Goal: Task Accomplishment & Management: Complete application form

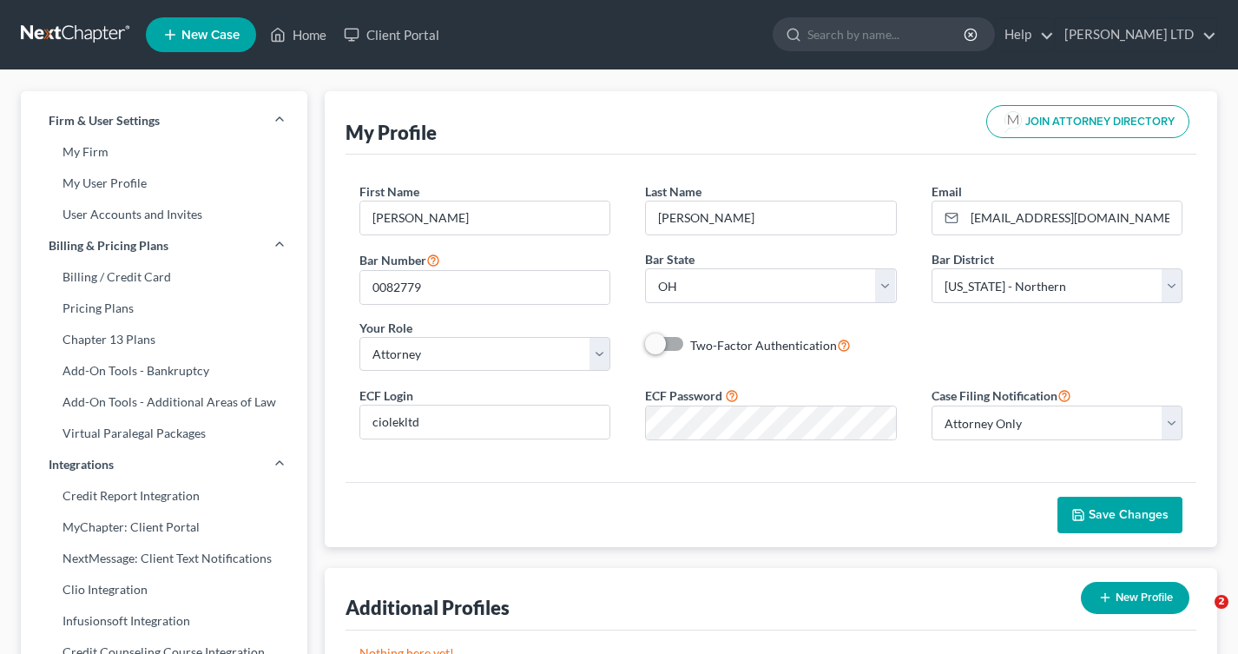
select select "36"
select select "61"
select select "attorney"
select select "0"
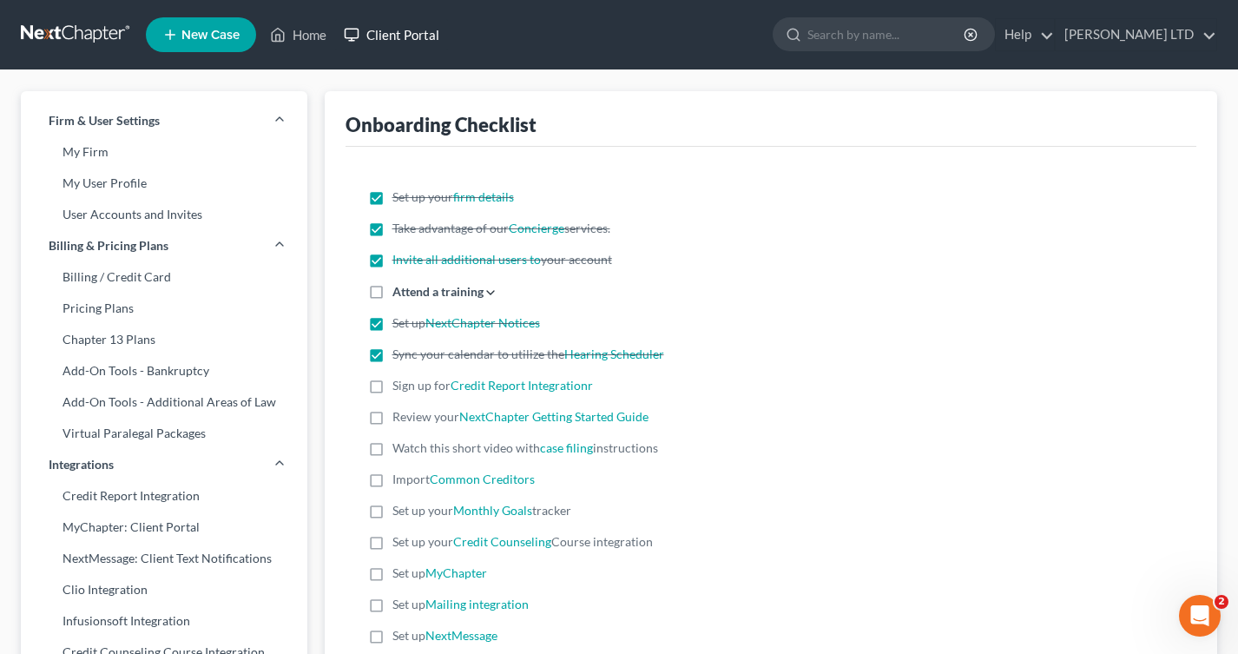
click at [385, 26] on link "Client Portal" at bounding box center [391, 34] width 113 height 31
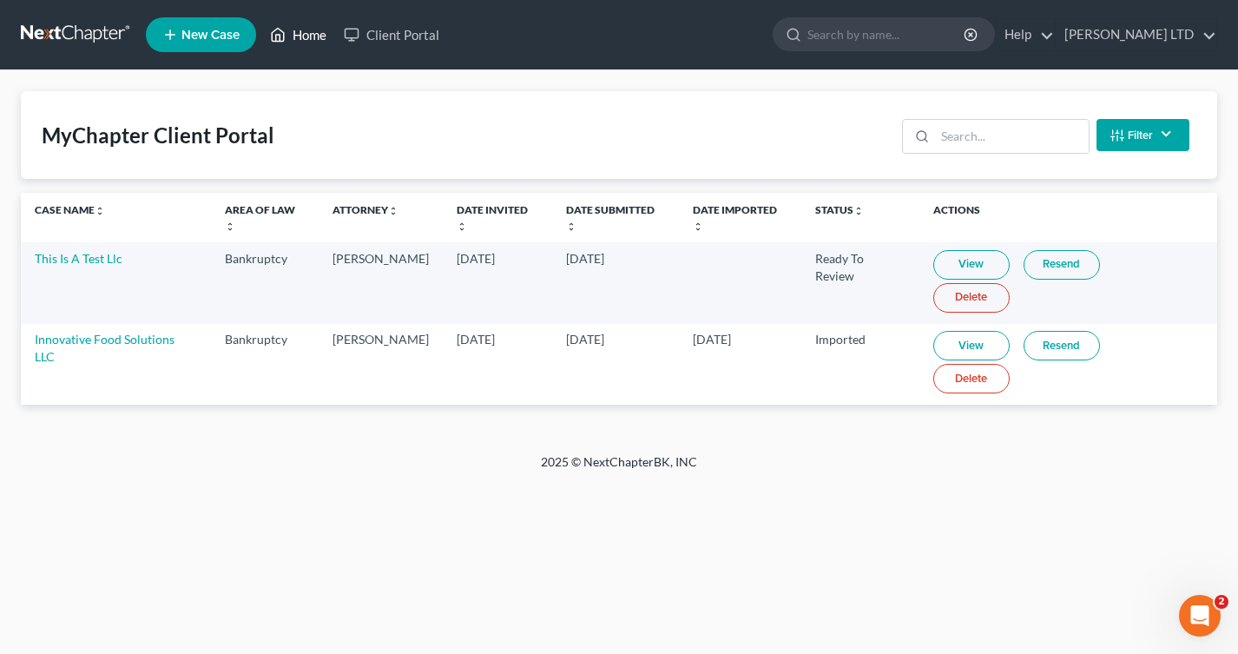
click at [295, 36] on link "Home" at bounding box center [298, 34] width 74 height 31
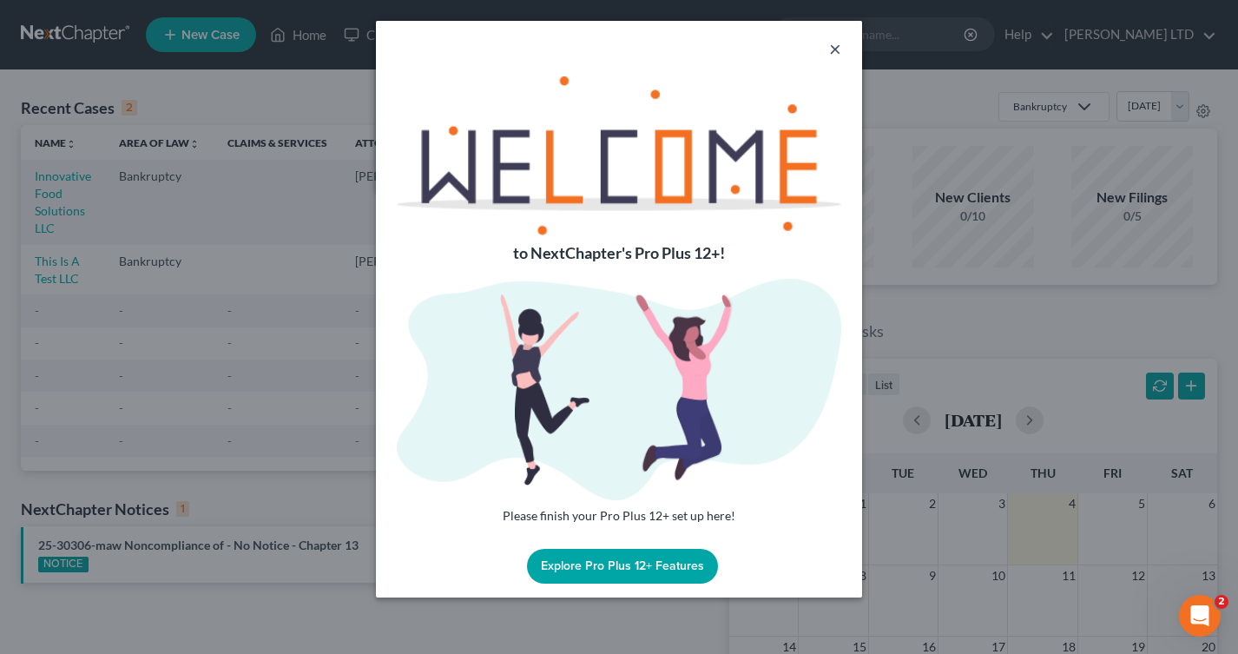
click at [836, 54] on button "×" at bounding box center [835, 48] width 12 height 21
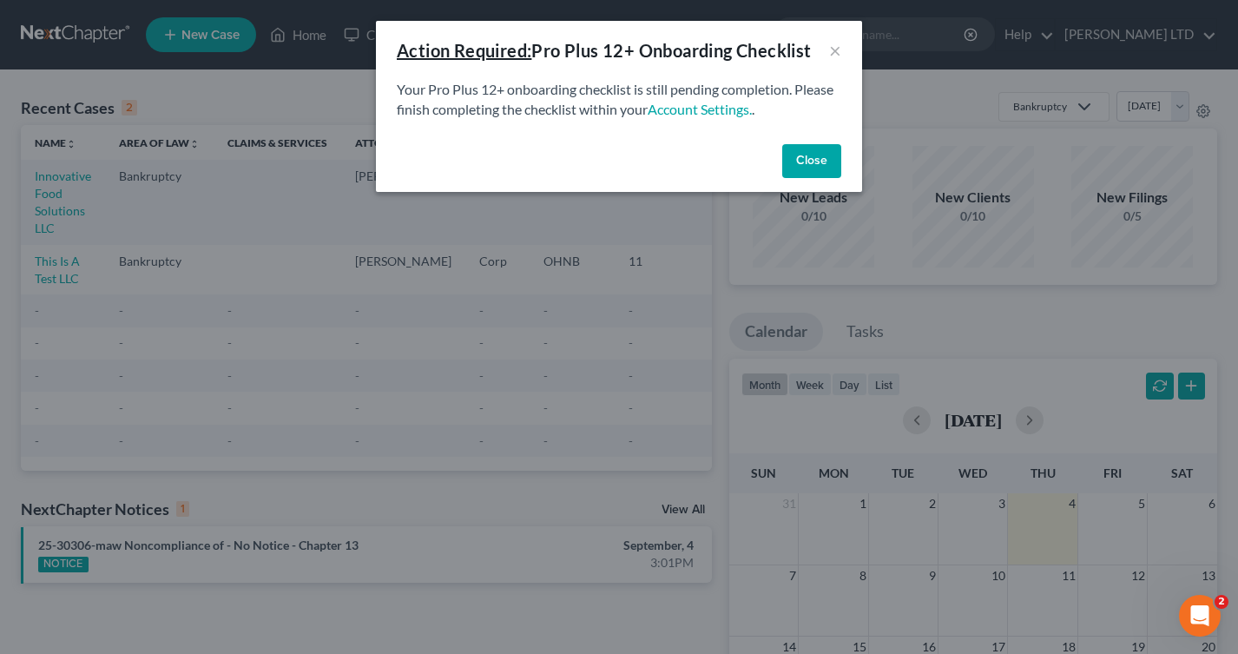
click at [812, 167] on button "Close" at bounding box center [811, 161] width 59 height 35
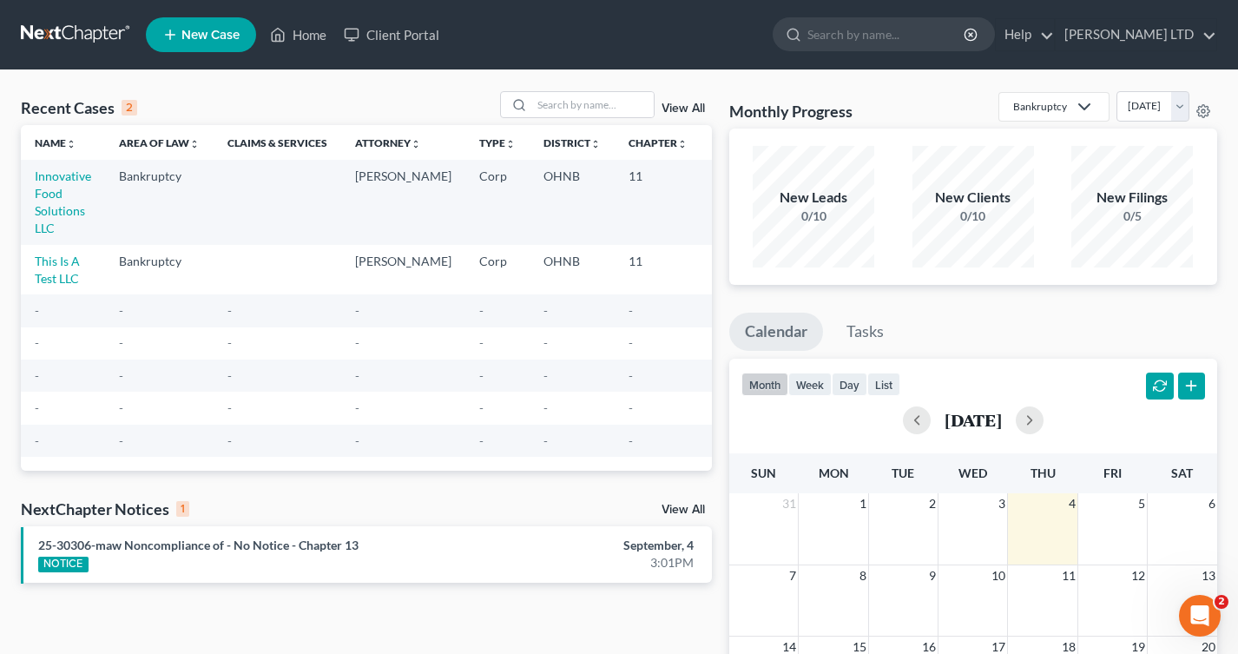
click at [47, 202] on td "Innovative Food Solutions LLC" at bounding box center [63, 202] width 84 height 84
click at [49, 207] on link "Innovative Food Solutions LLC" at bounding box center [63, 201] width 56 height 67
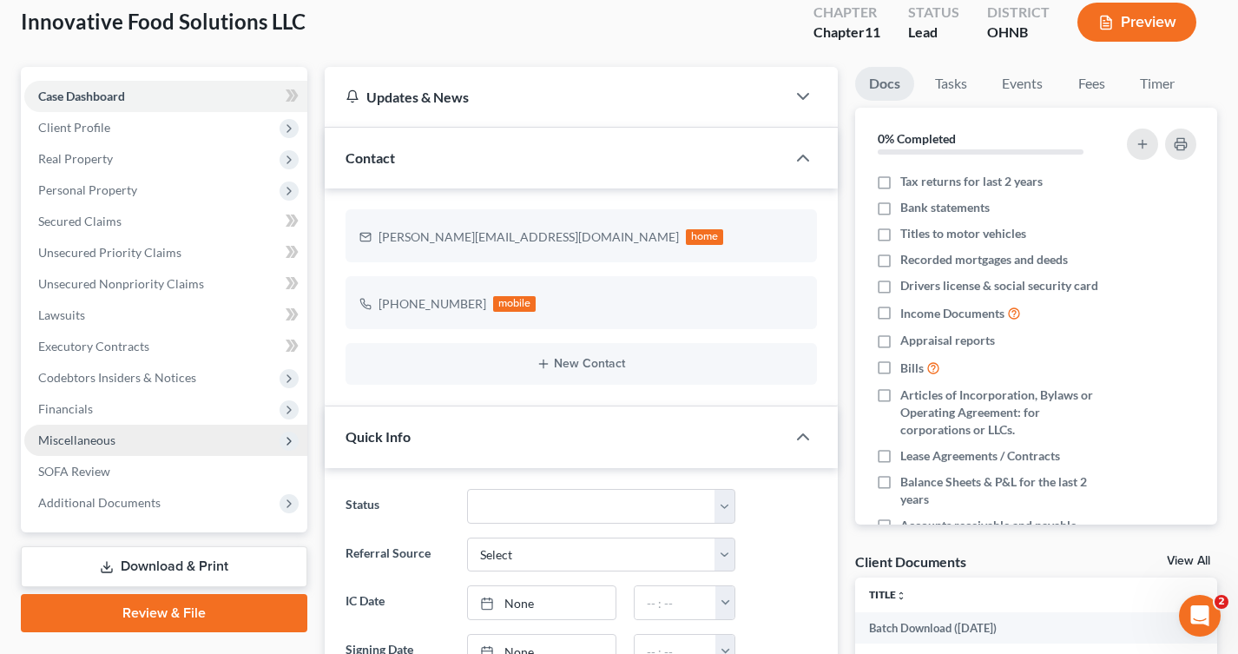
scroll to position [102, 0]
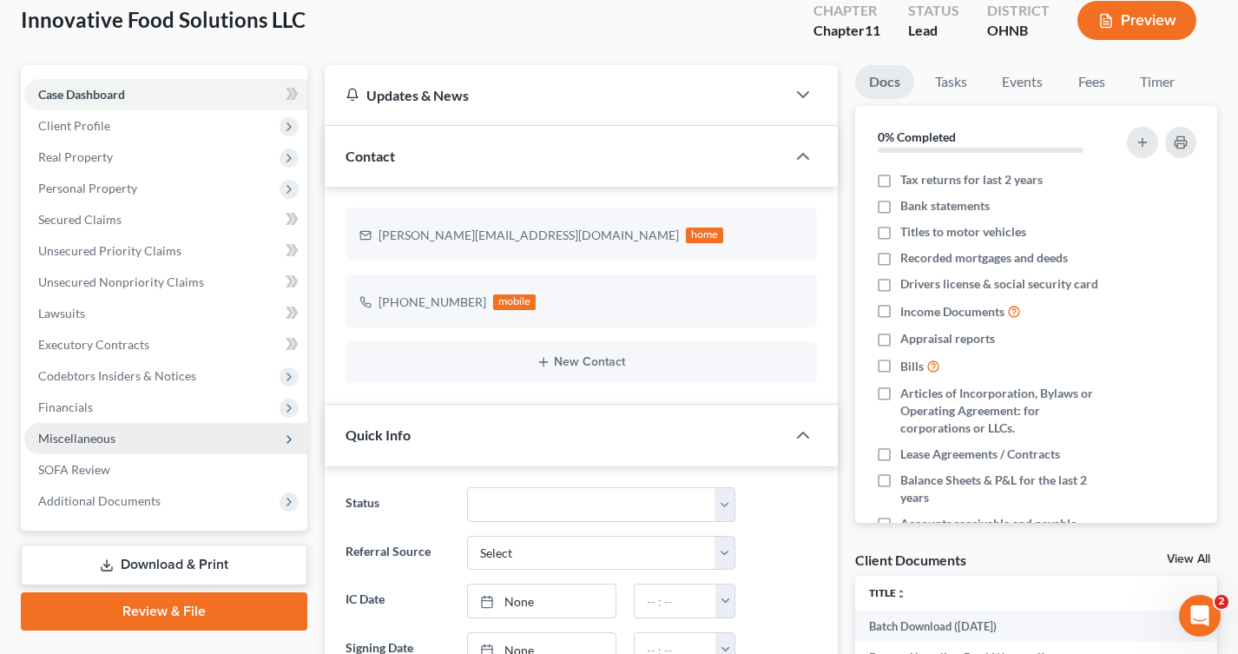
click at [112, 439] on span "Miscellaneous" at bounding box center [76, 438] width 77 height 15
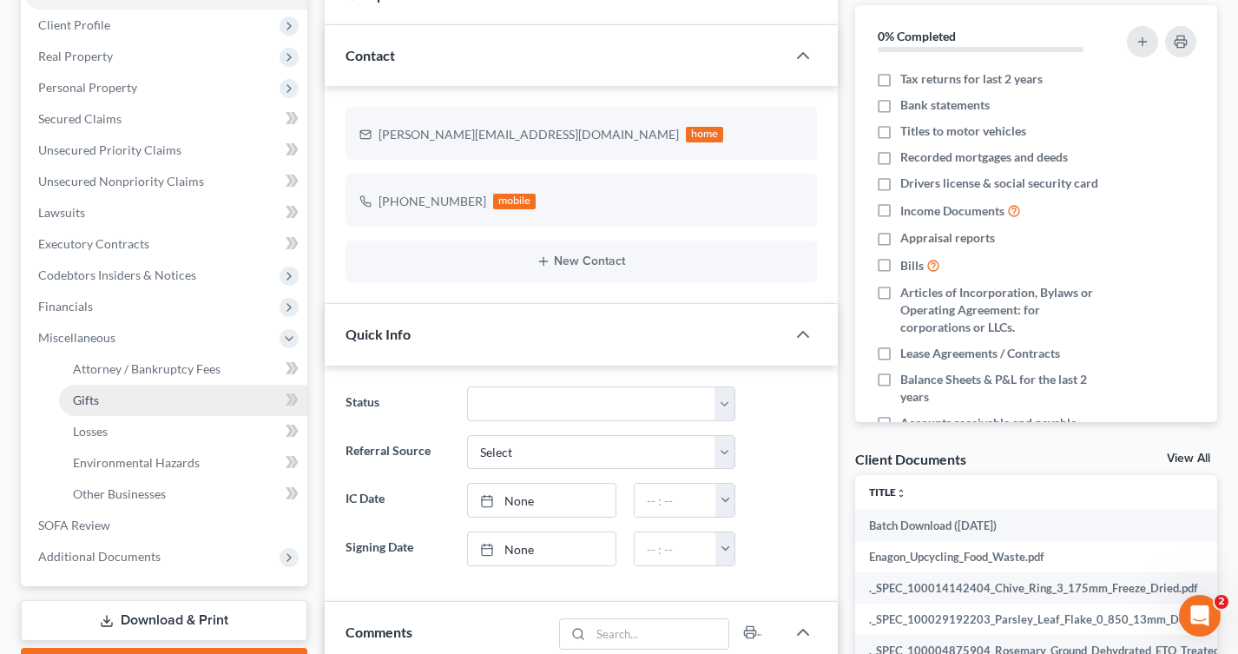
scroll to position [214, 0]
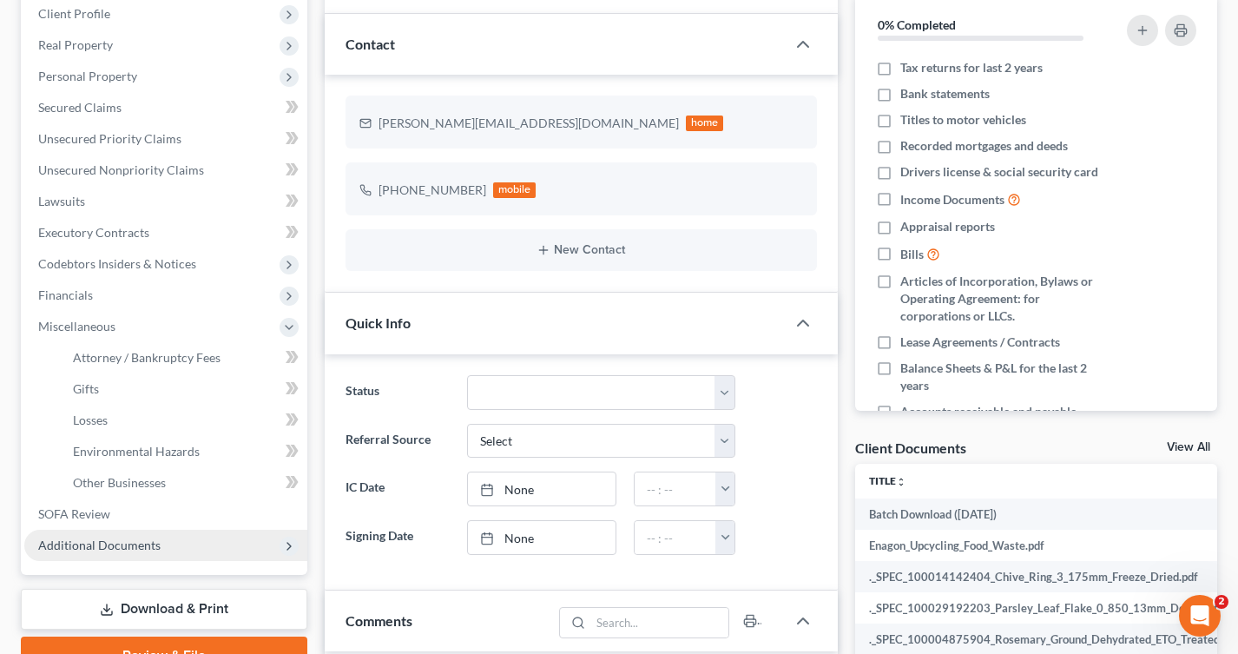
click at [77, 539] on span "Additional Documents" at bounding box center [99, 544] width 122 height 15
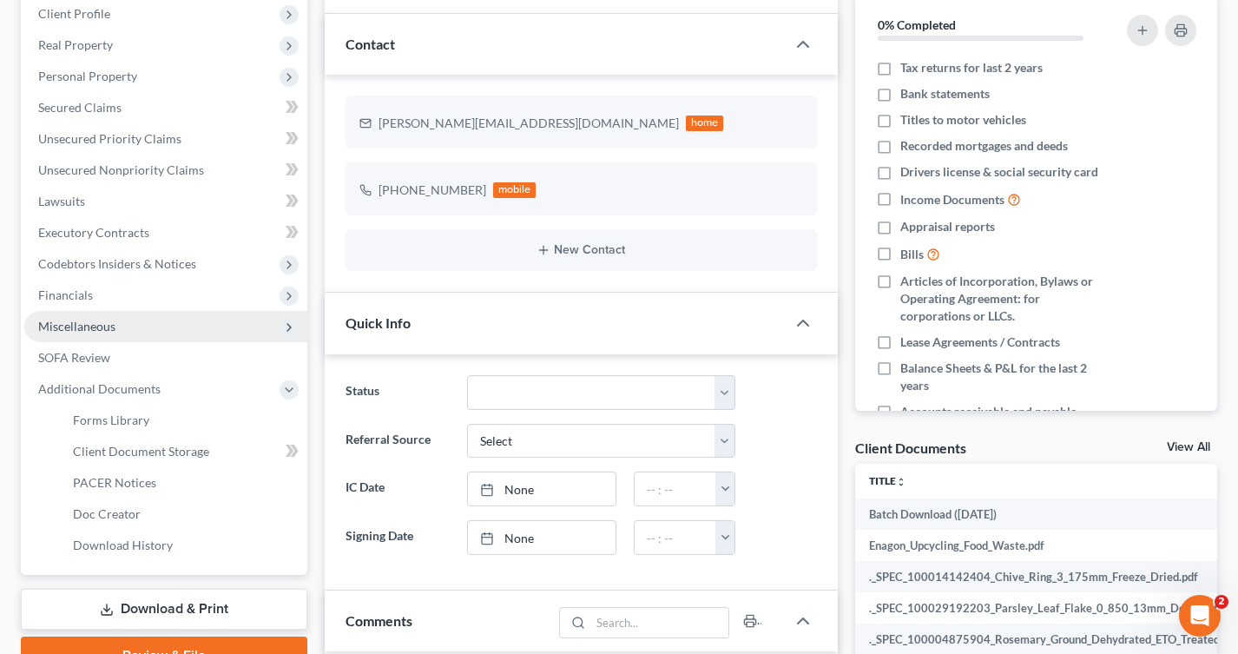
click at [77, 326] on span "Miscellaneous" at bounding box center [76, 326] width 77 height 15
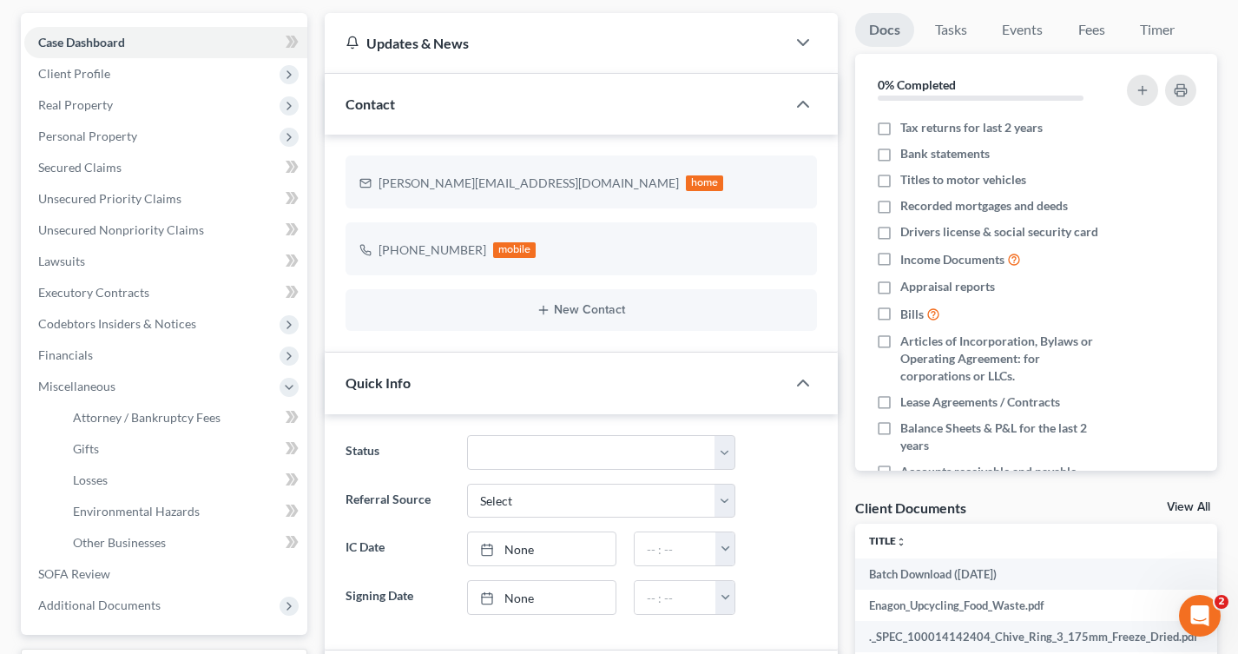
scroll to position [173, 0]
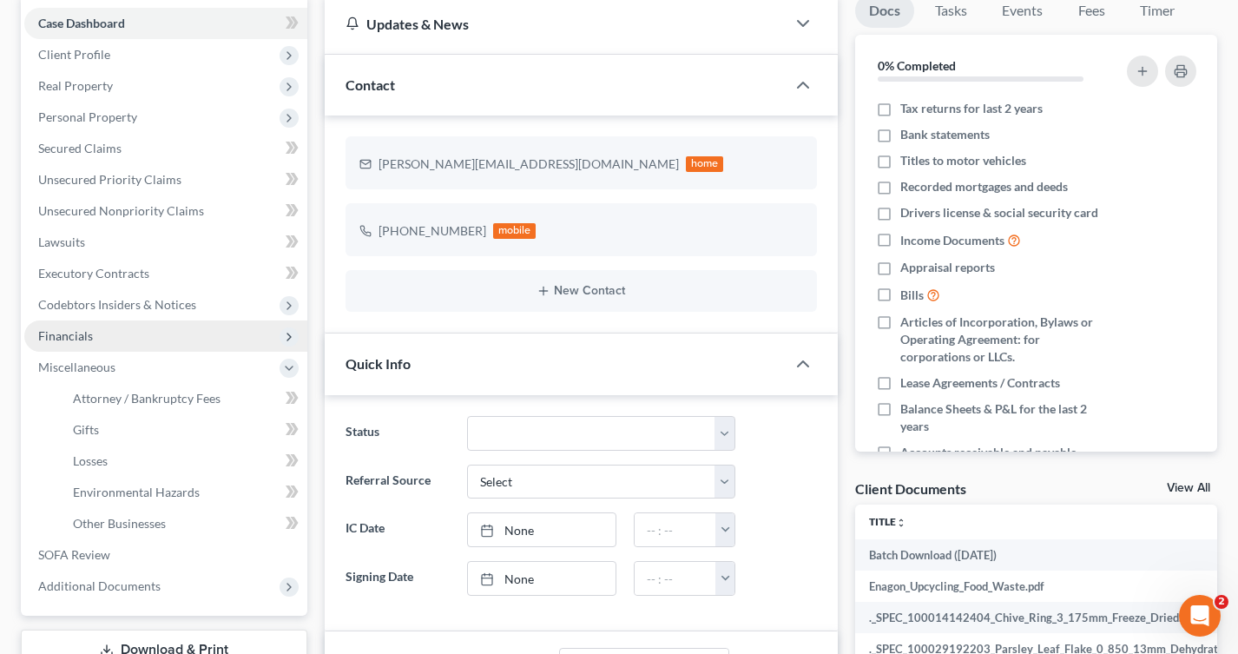
click at [130, 338] on span "Financials" at bounding box center [165, 335] width 283 height 31
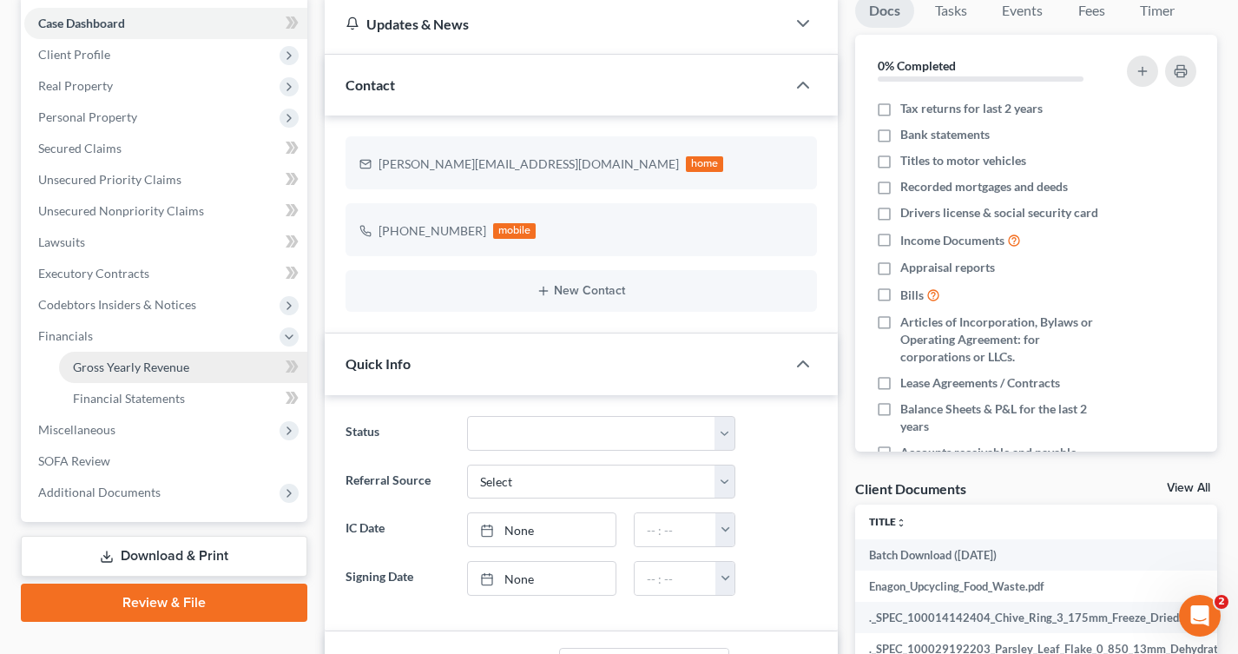
click at [211, 379] on link "Gross Yearly Revenue" at bounding box center [183, 367] width 248 height 31
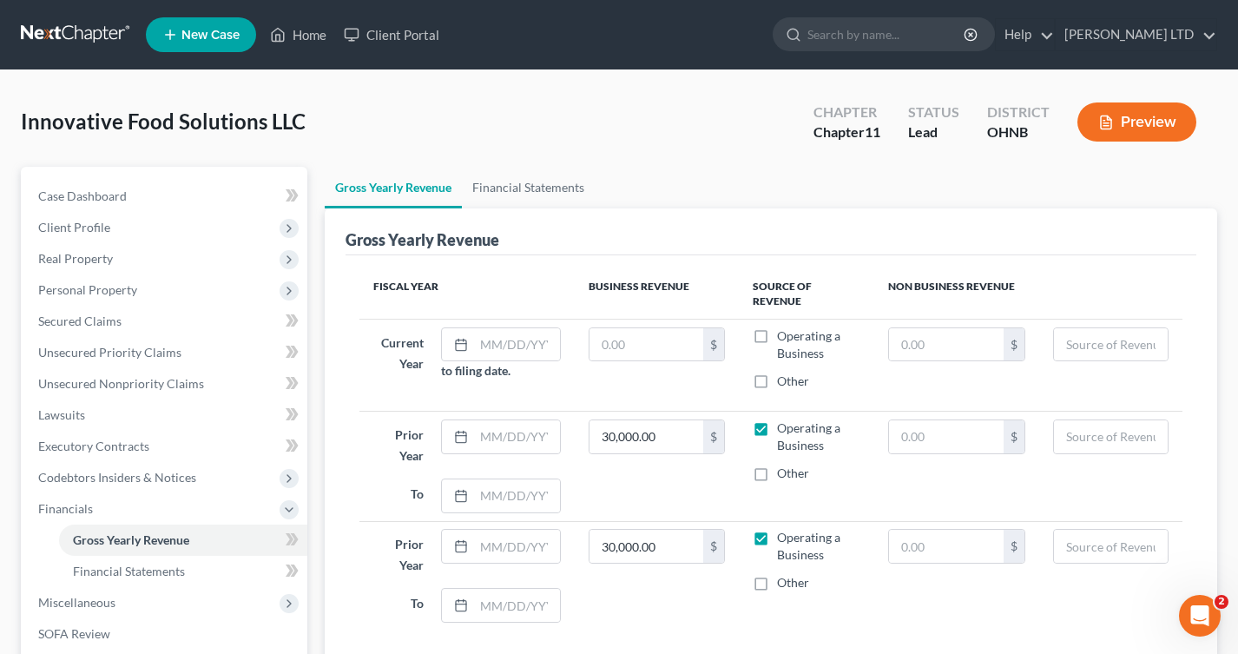
click at [777, 327] on label "Operating a Business" at bounding box center [818, 344] width 83 height 35
click at [784, 327] on input "Operating a Business" at bounding box center [789, 332] width 11 height 11
checkbox input "true"
click at [677, 328] on input "text" at bounding box center [646, 344] width 114 height 33
type input "0"
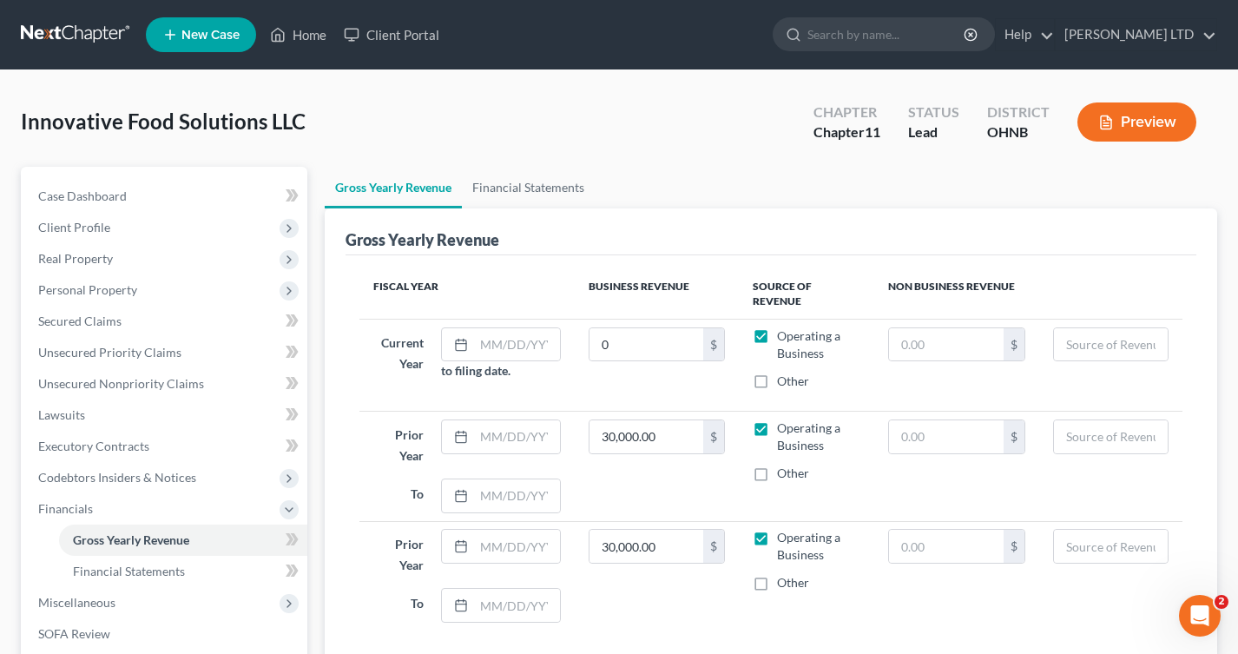
click at [639, 252] on div "Gross Yearly Revenue" at bounding box center [772, 231] width 852 height 47
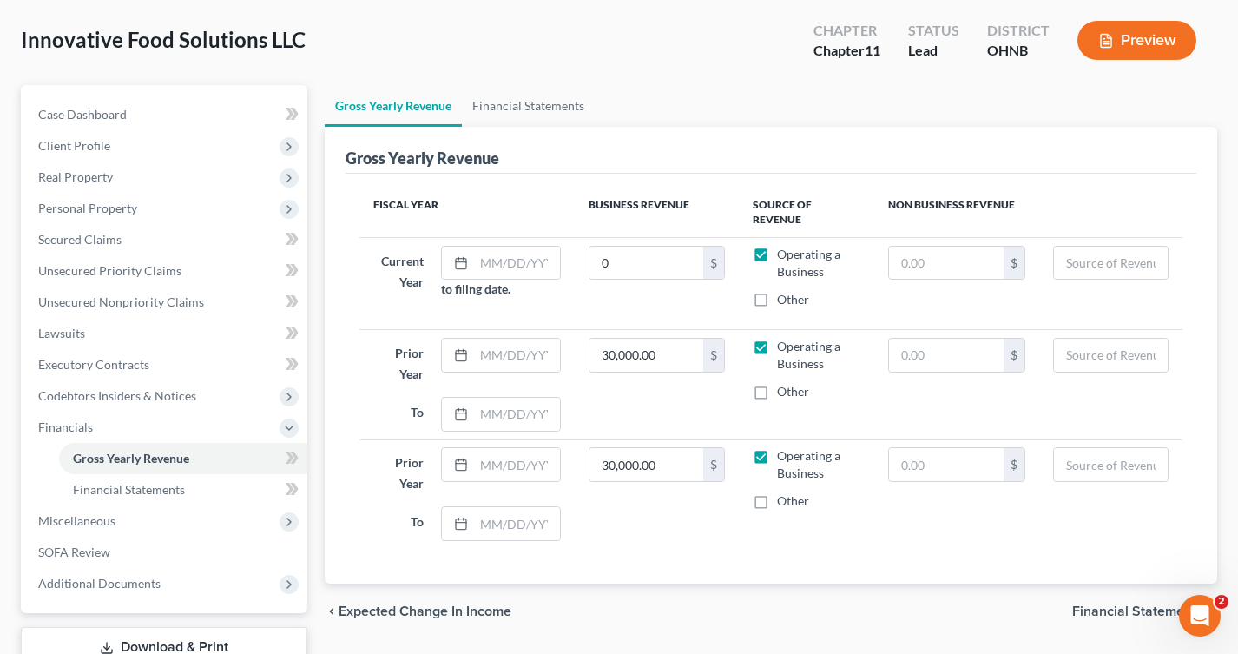
scroll to position [75, 0]
